Goal: Communication & Community: Ask a question

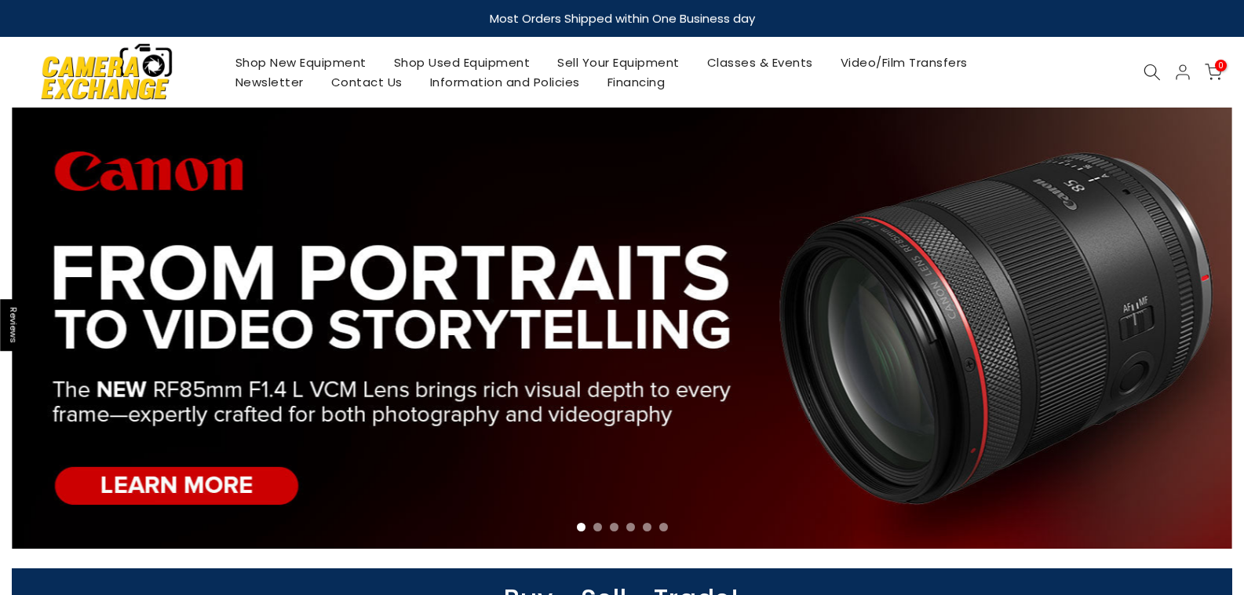
click at [1219, 66] on span "0" at bounding box center [1221, 66] width 12 height 12
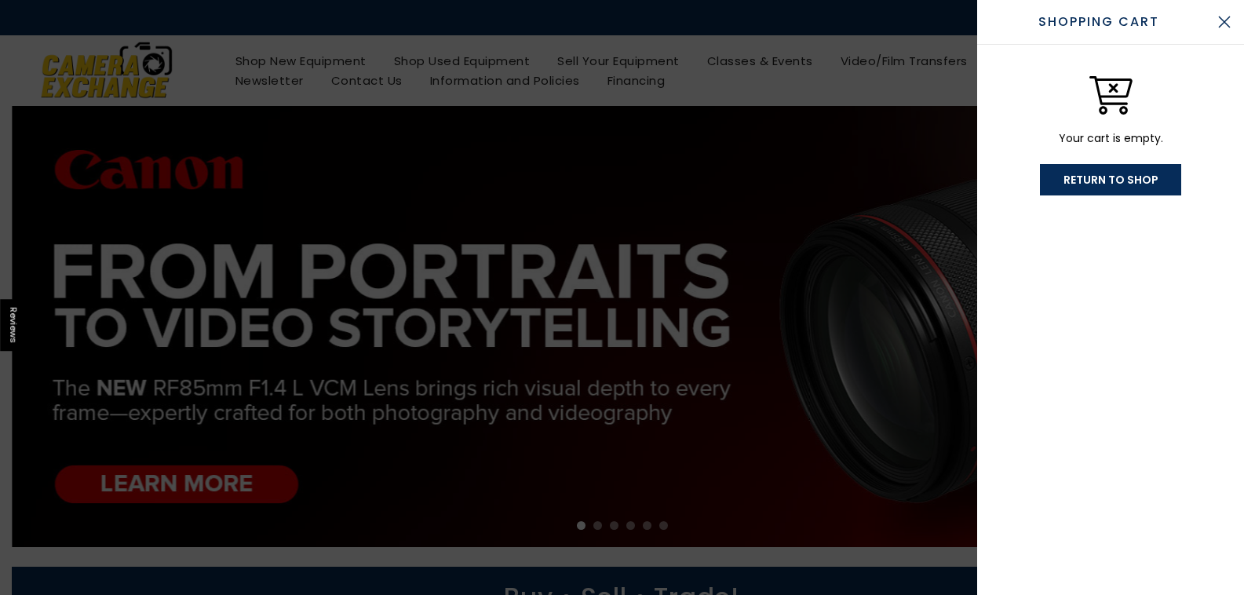
click at [1113, 184] on link "Return To Shop" at bounding box center [1110, 179] width 141 height 31
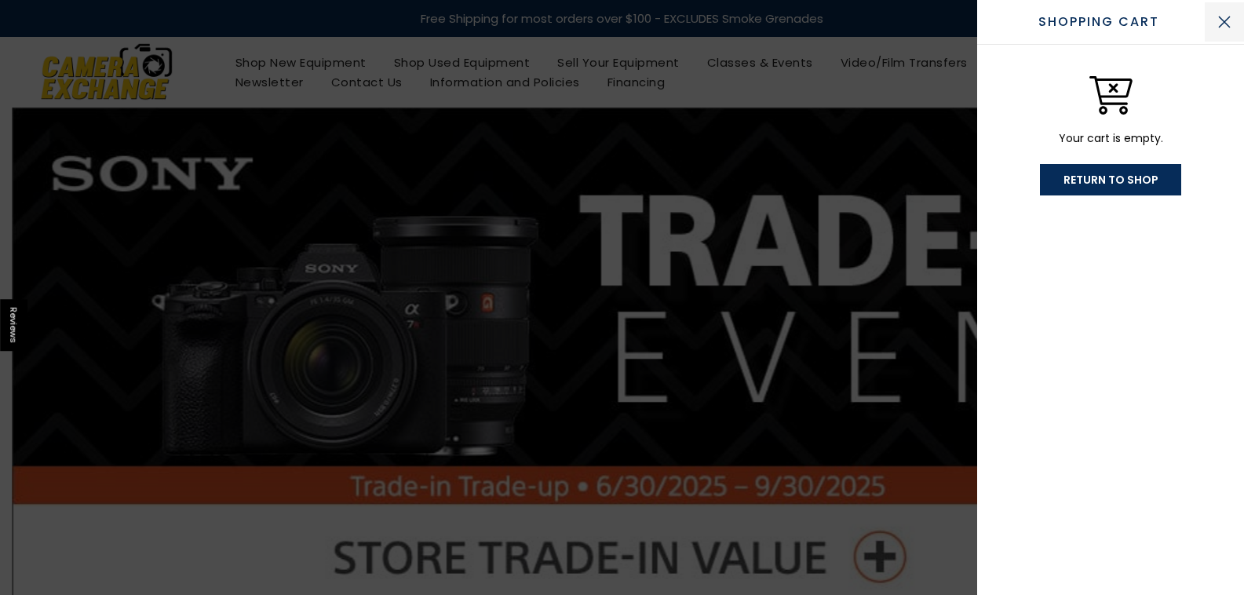
click at [1227, 19] on button "Close Cart" at bounding box center [1224, 21] width 39 height 39
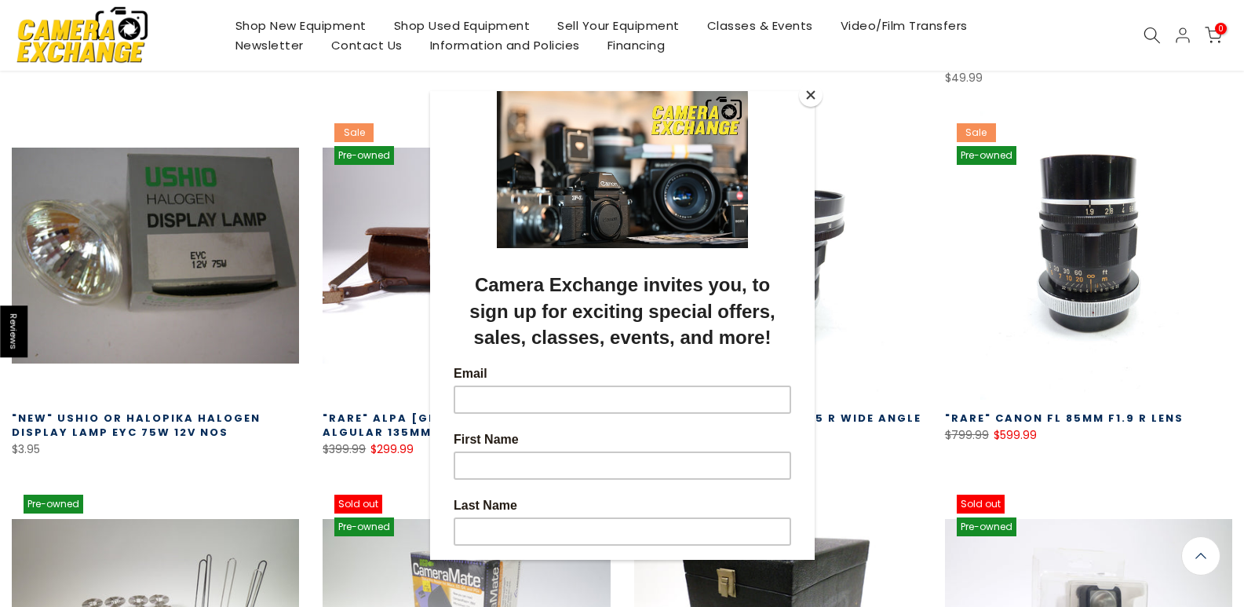
scroll to position [1020, 0]
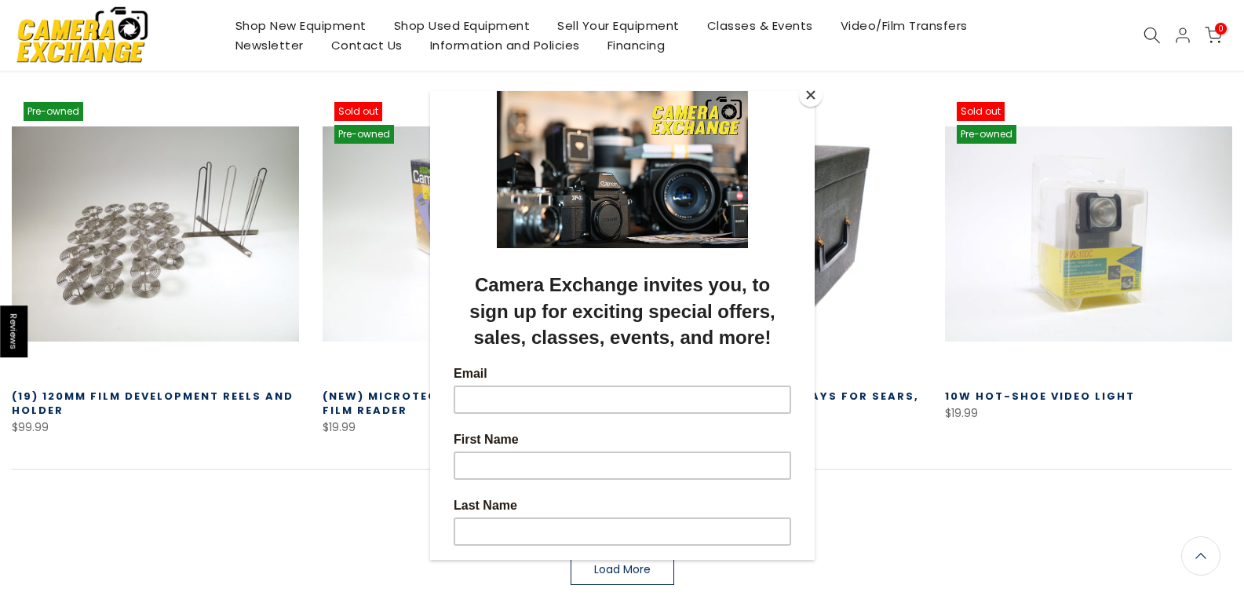
click at [812, 90] on button "Close" at bounding box center [811, 95] width 24 height 24
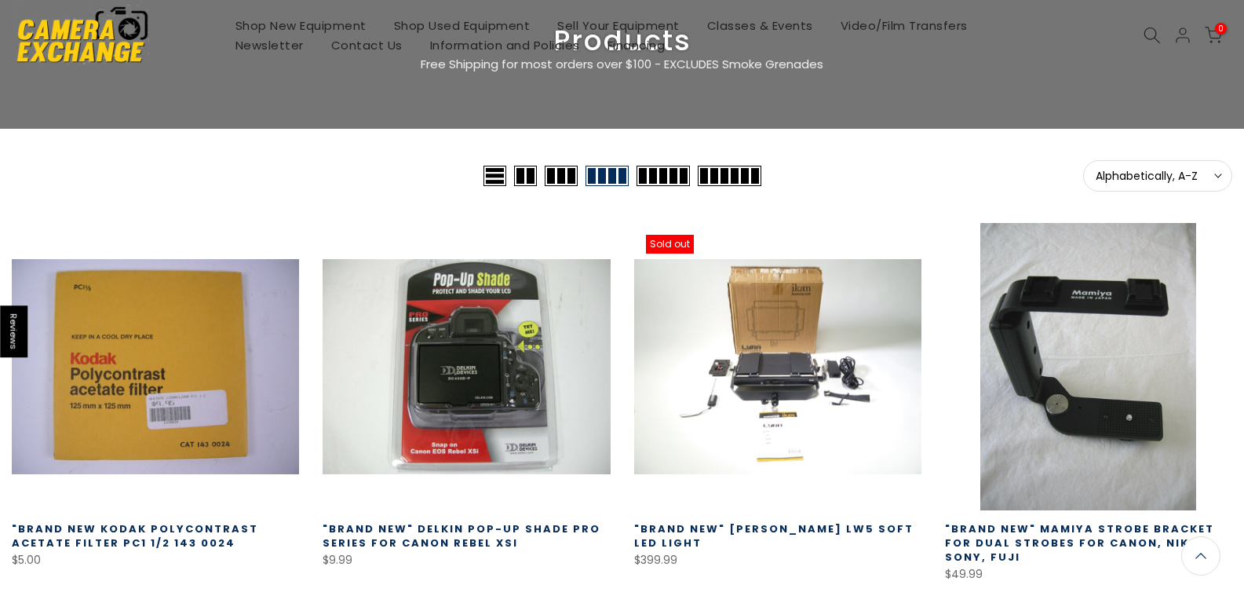
scroll to position [0, 0]
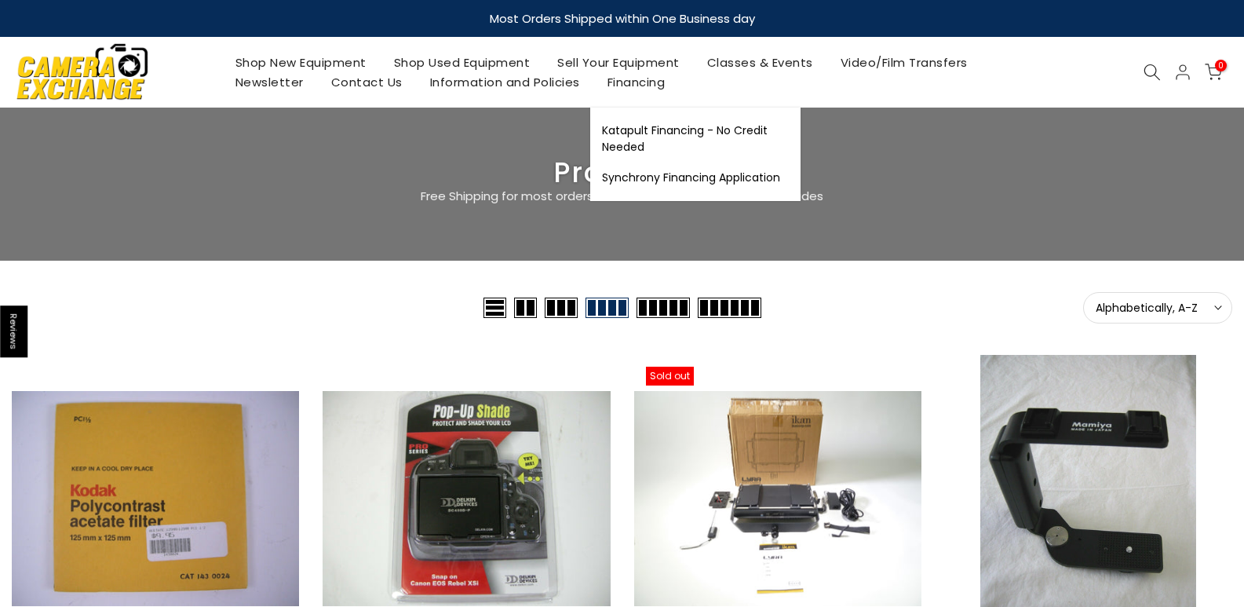
click at [635, 77] on link "Financing" at bounding box center [636, 82] width 86 height 20
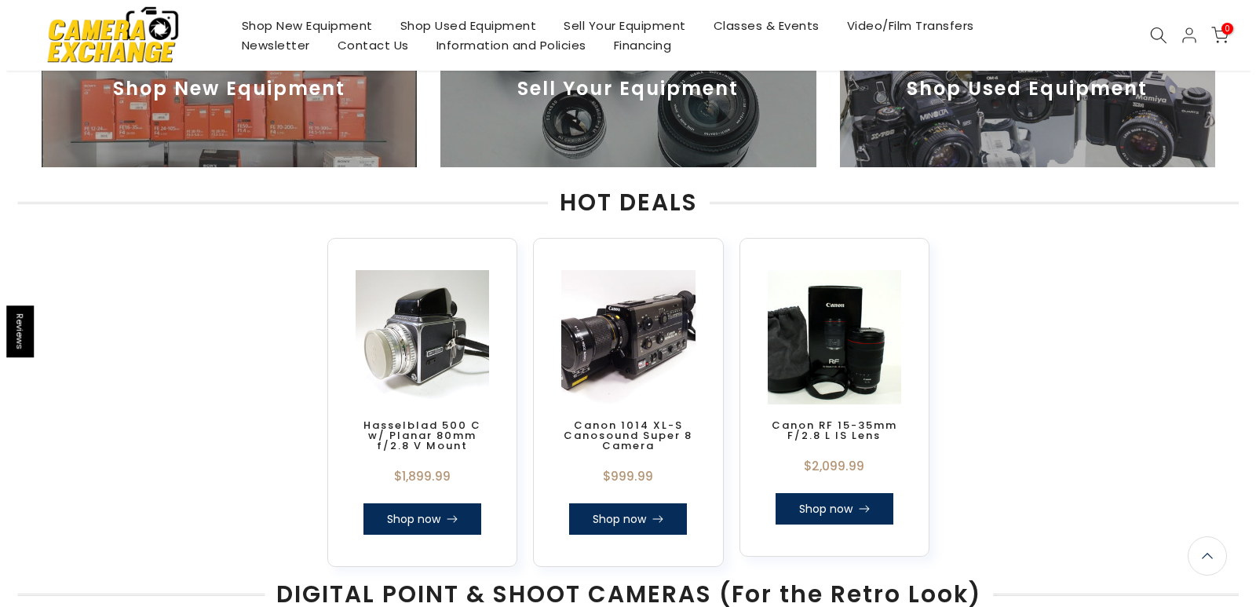
scroll to position [658, 0]
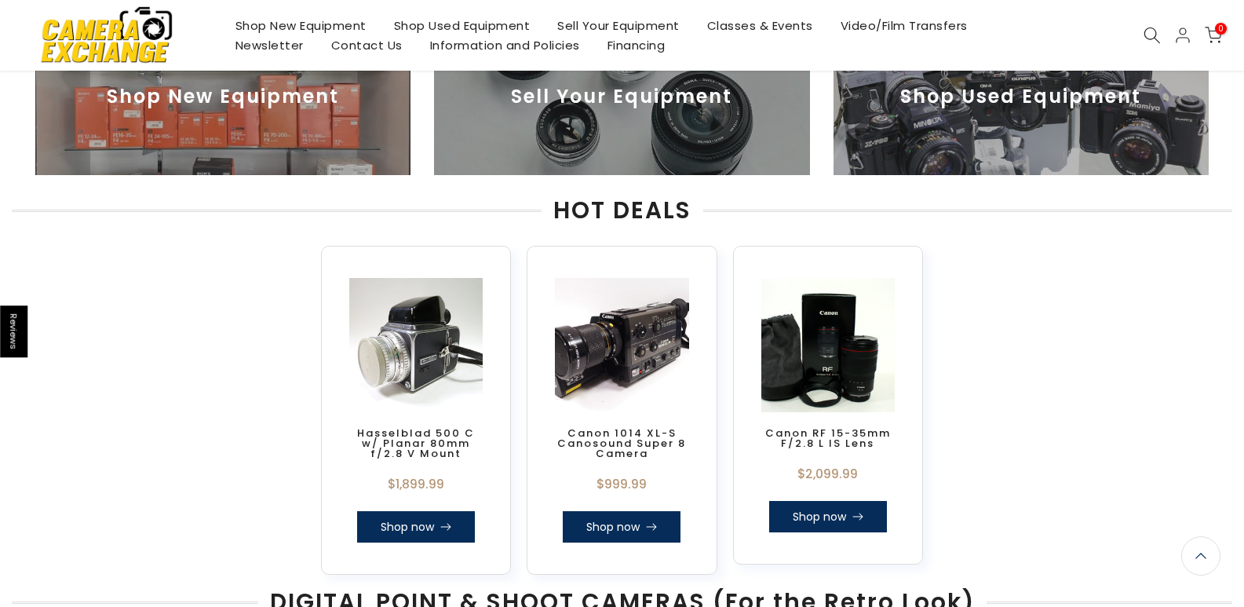
click at [1184, 35] on icon at bounding box center [1182, 35] width 19 height 19
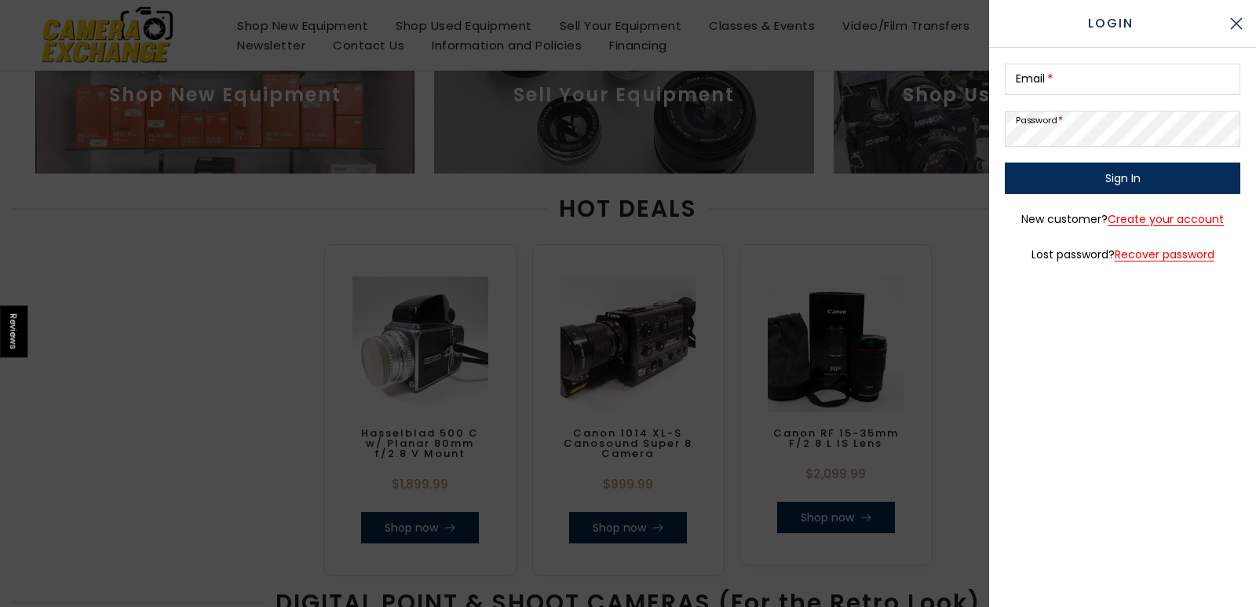
scroll to position [657, 0]
click at [1064, 77] on input "Email *" at bounding box center [1121, 79] width 235 height 31
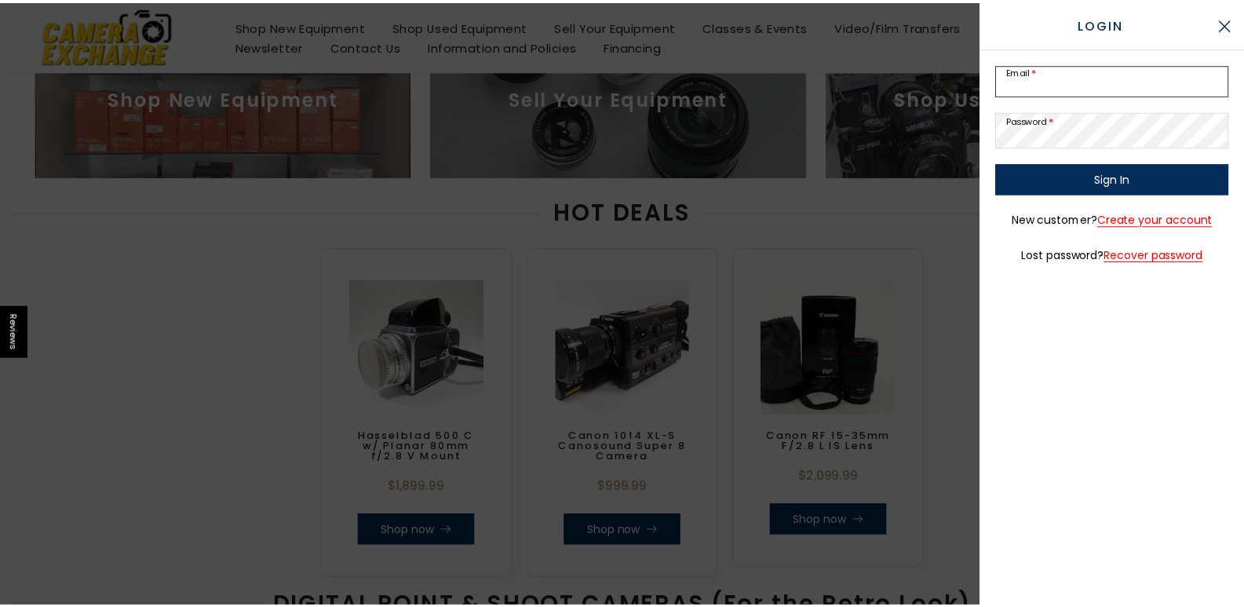
scroll to position [658, 0]
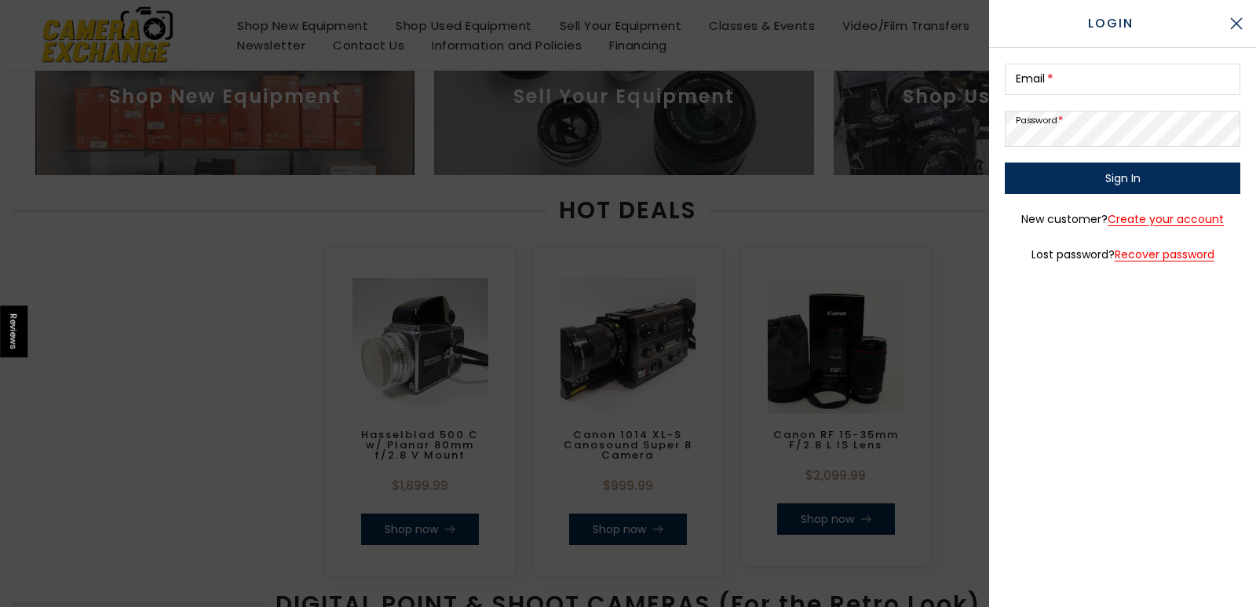
click at [749, 128] on div at bounding box center [628, 303] width 1256 height 607
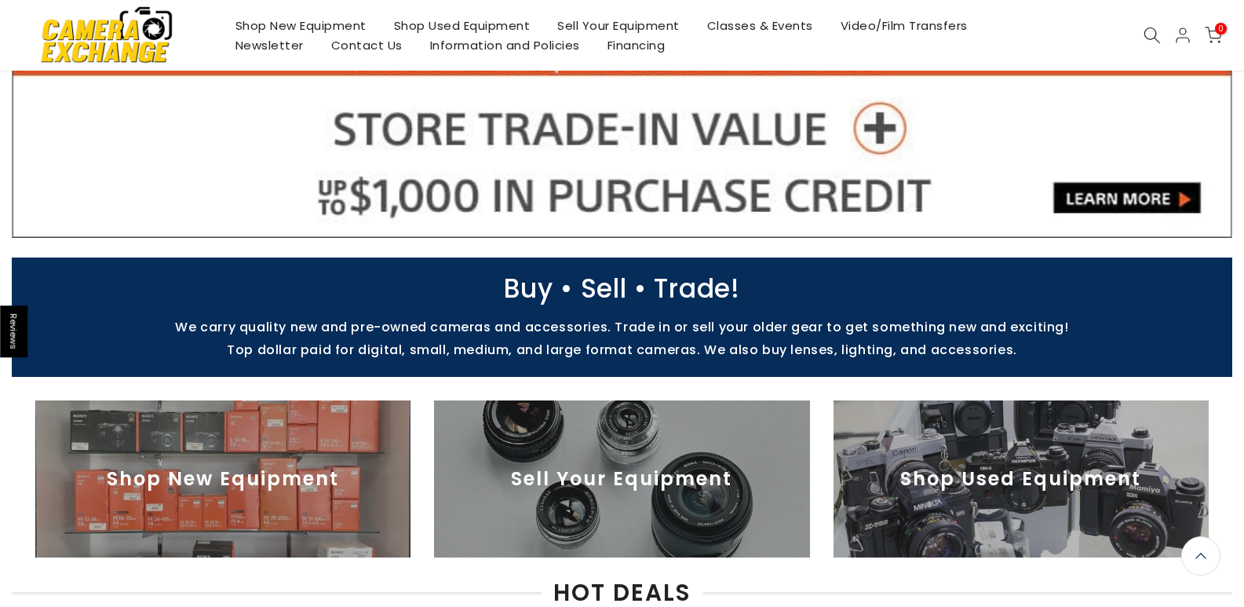
scroll to position [338, 0]
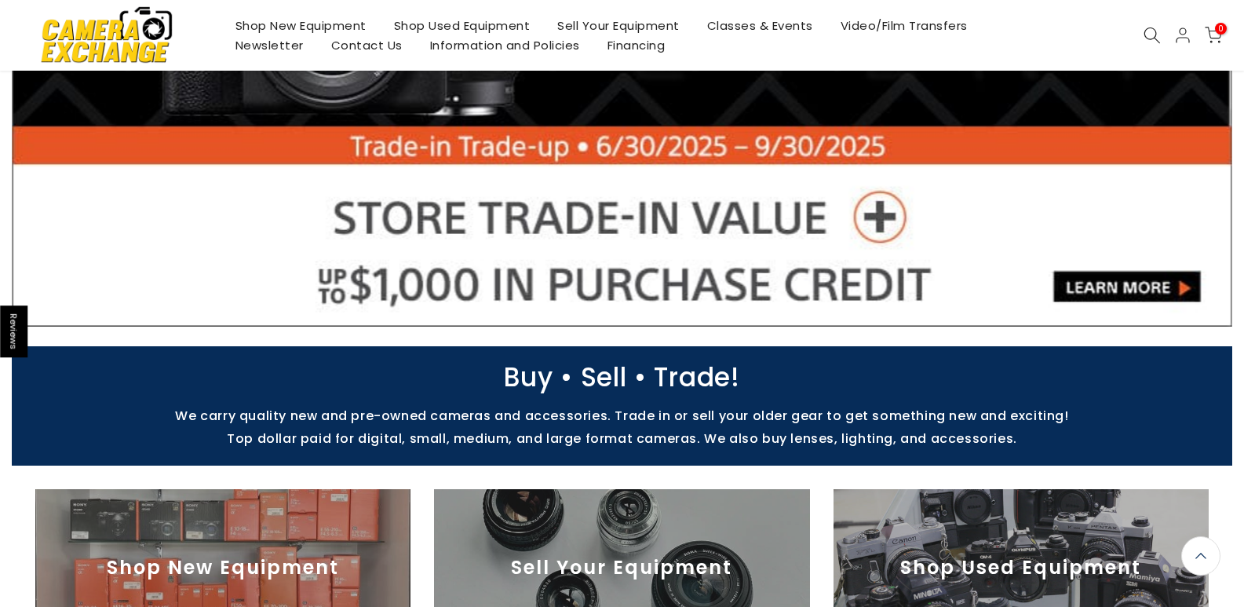
click at [381, 50] on link "Contact Us" at bounding box center [366, 45] width 99 height 20
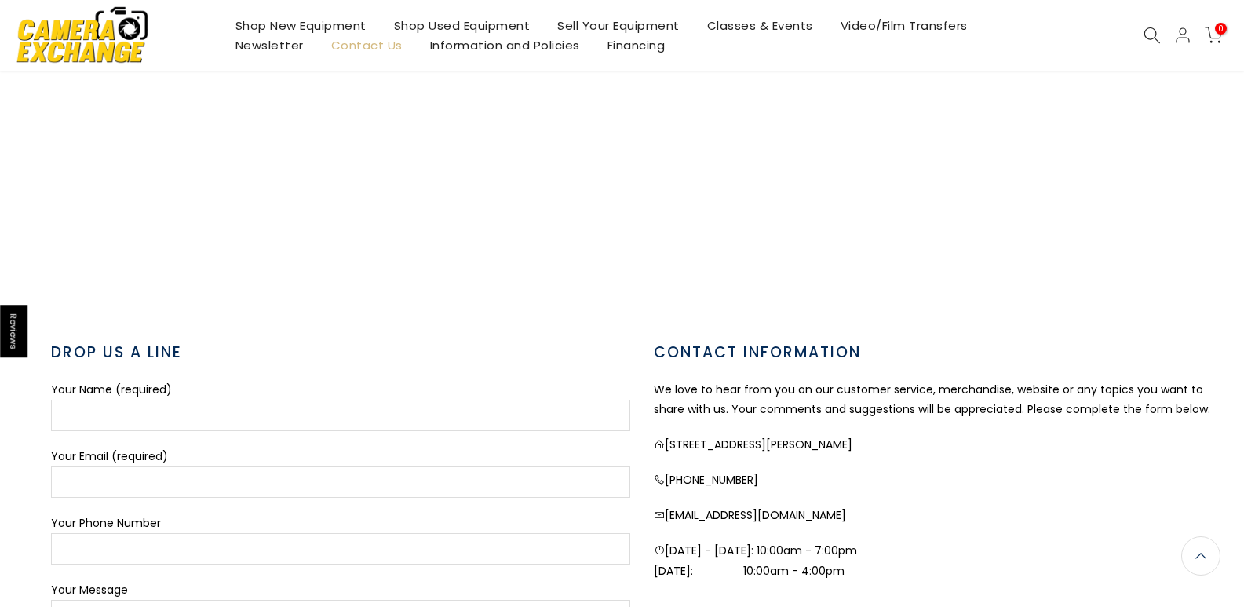
scroll to position [392, 0]
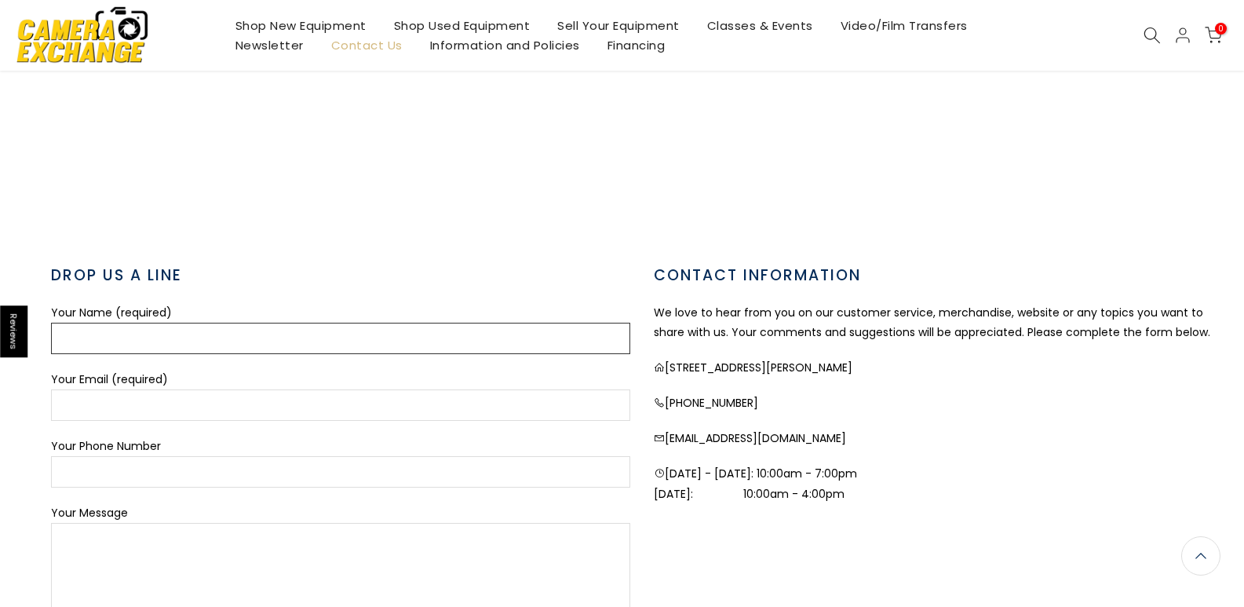
click at [258, 350] on input "Your Name (required)" at bounding box center [340, 338] width 579 height 31
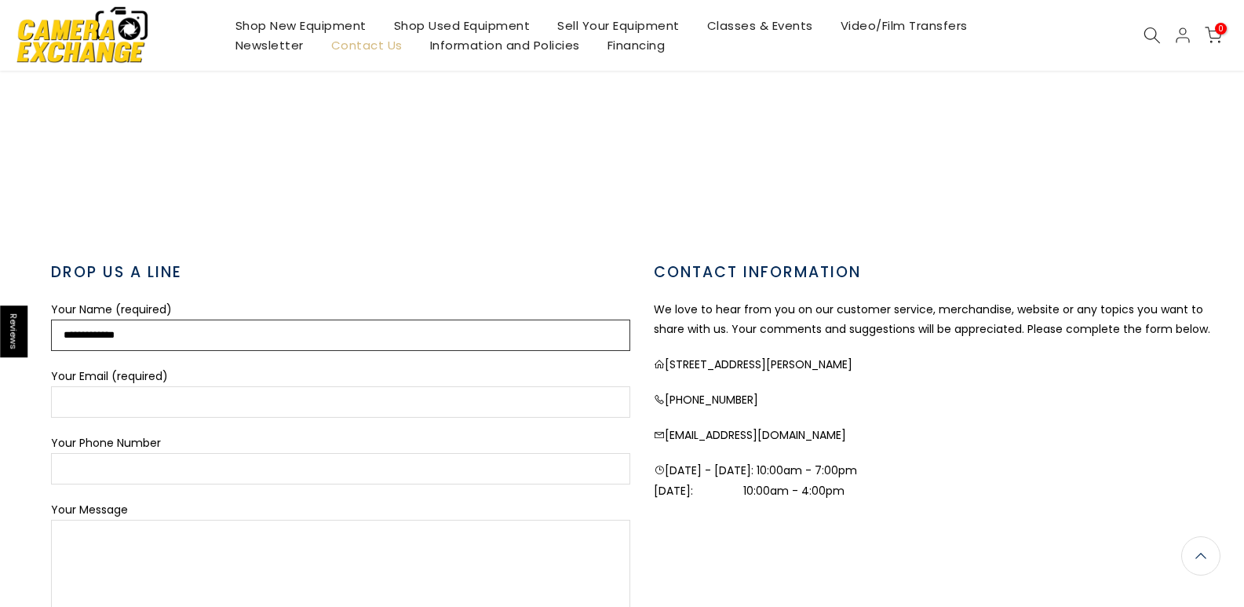
type input "**********"
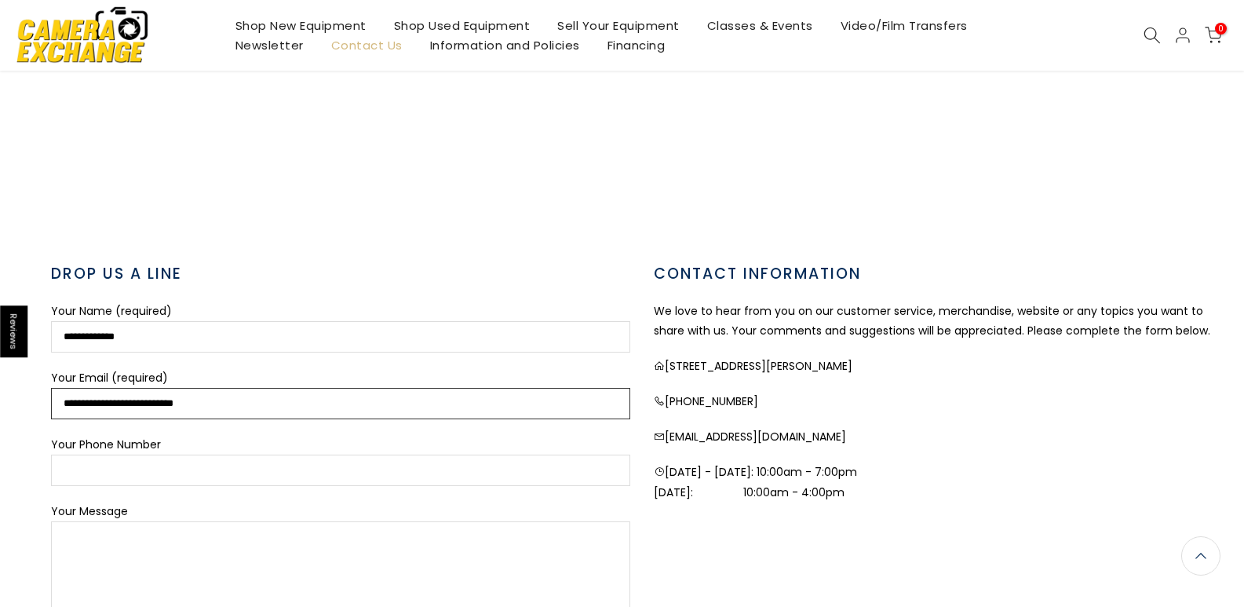
type input "**********"
click at [99, 462] on input "Your Phone Number" at bounding box center [340, 469] width 579 height 31
type input "**********"
click at [182, 544] on textarea "Your Message" at bounding box center [340, 611] width 579 height 180
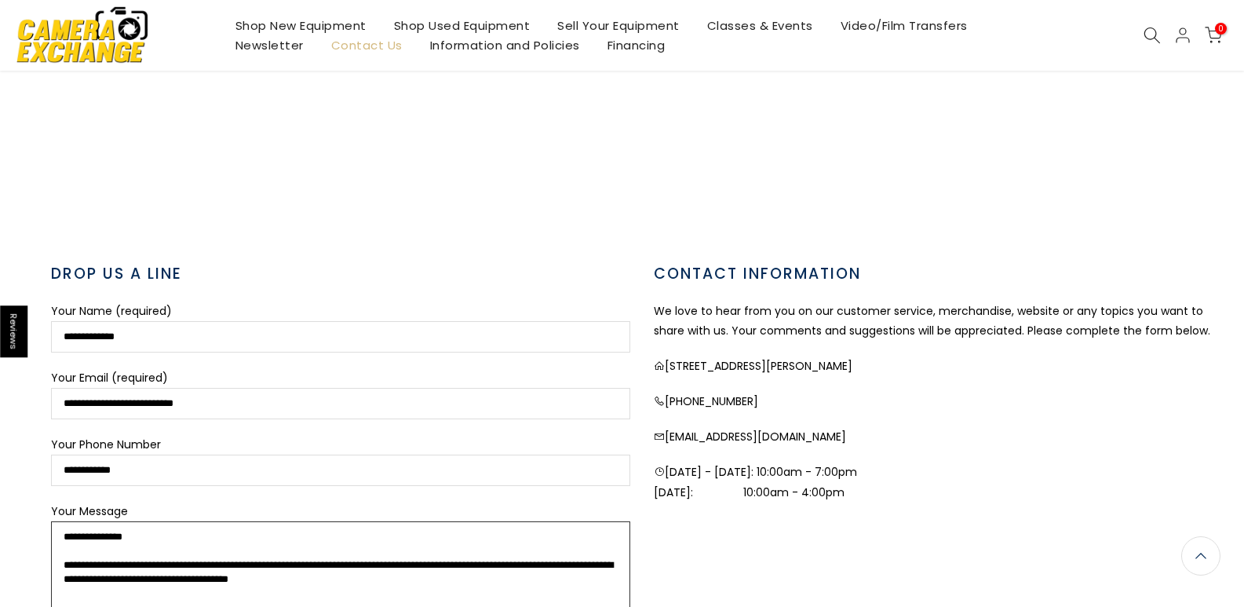
scroll to position [472, 0]
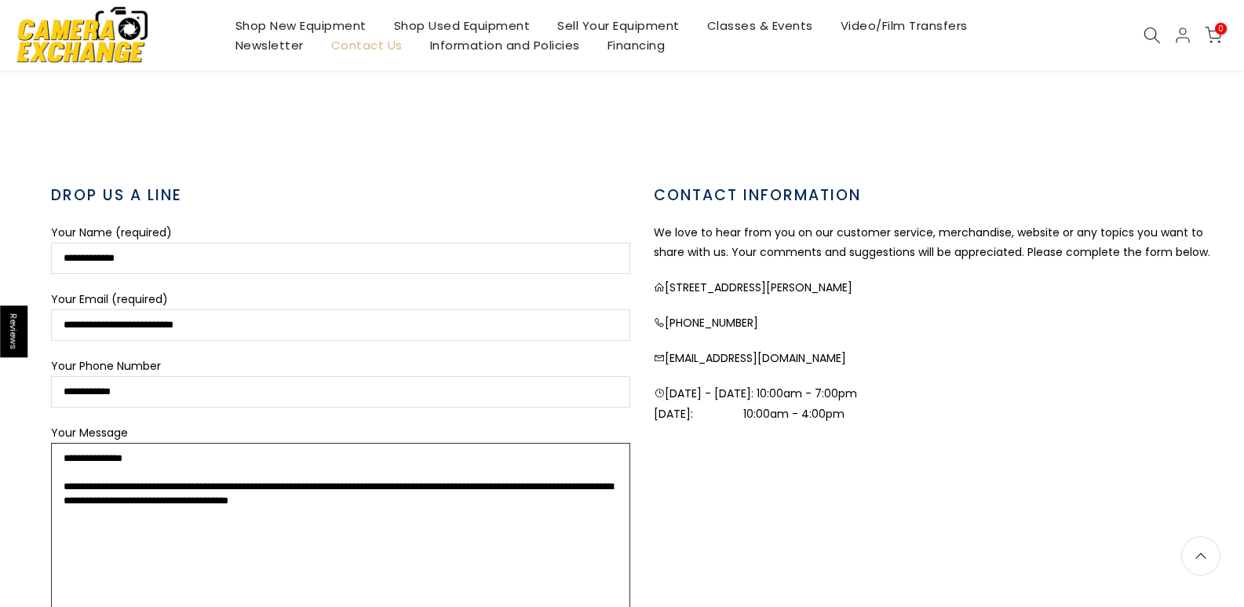
click at [446, 509] on textarea "**********" at bounding box center [340, 533] width 579 height 180
type textarea "**********"
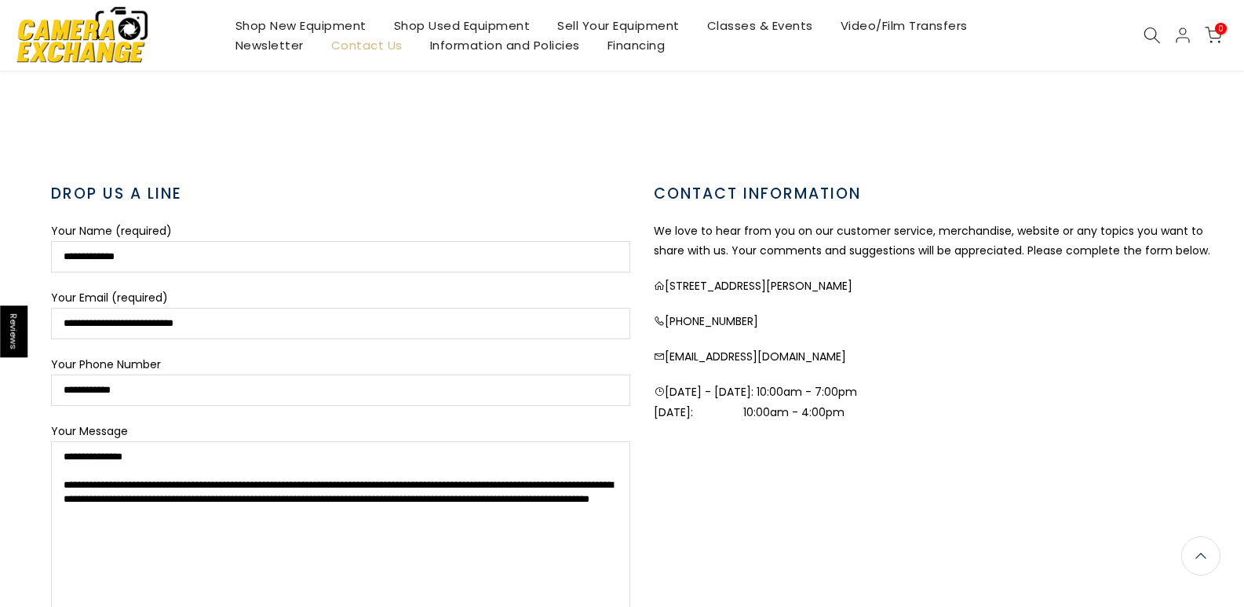
scroll to position [471, 0]
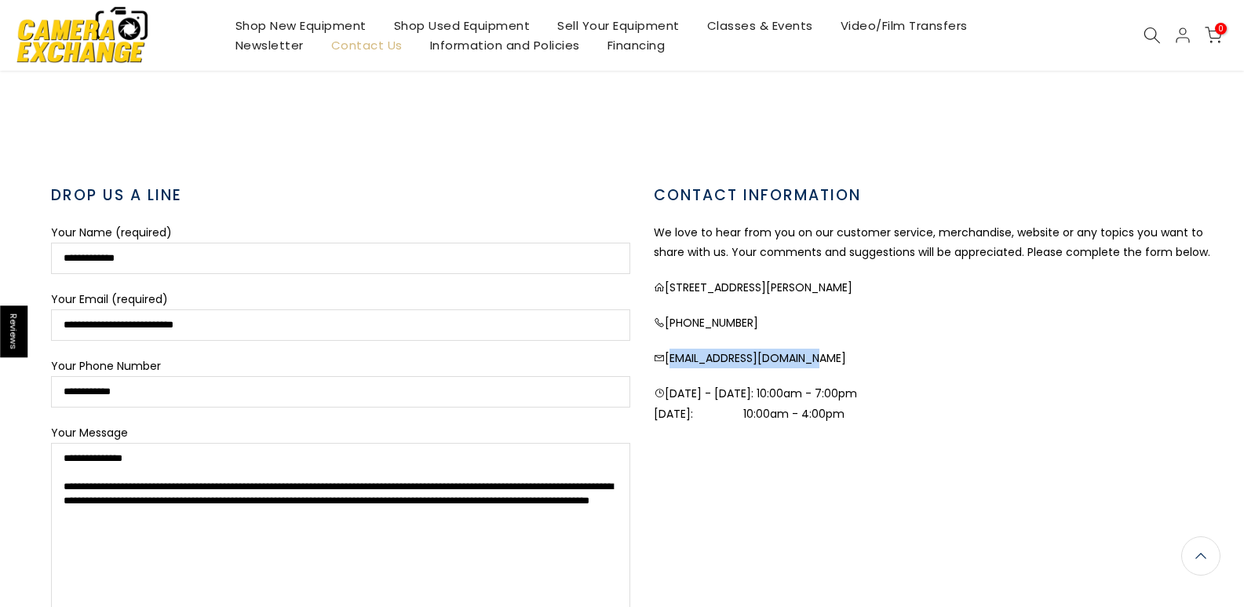
drag, startPoint x: 667, startPoint y: 359, endPoint x: 826, endPoint y: 357, distance: 158.5
click at [826, 357] on p "contactus@cameraexc.com" at bounding box center [943, 358] width 579 height 20
copy p "contactus@cameraexc.com"
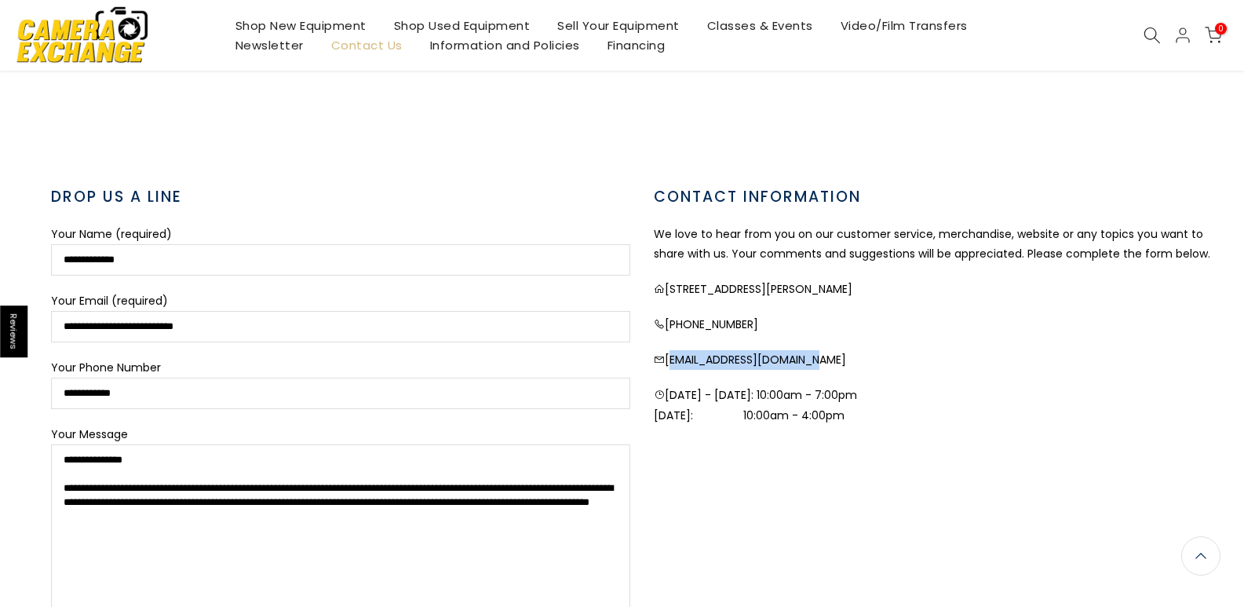
scroll to position [472, 0]
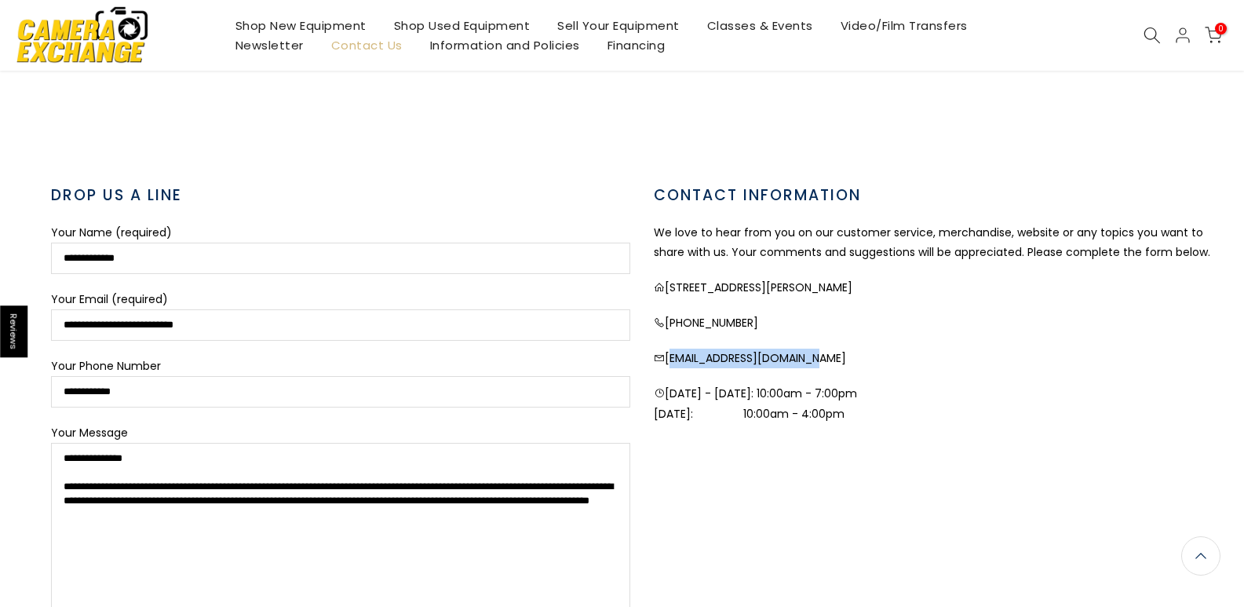
copy p "contactus@cameraexc.com"
drag, startPoint x: 344, startPoint y: 514, endPoint x: 0, endPoint y: 406, distance: 361.1
click at [0, 406] on section "**********" at bounding box center [622, 234] width 1244 height 884
